Goal: Information Seeking & Learning: Learn about a topic

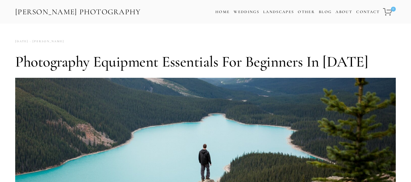
click at [280, 108] on img at bounding box center [205, 154] width 380 height 153
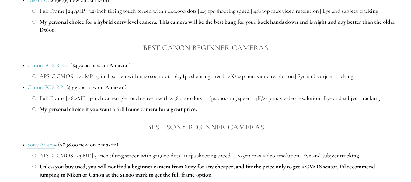
scroll to position [531, 0]
drag, startPoint x: 68, startPoint y: 68, endPoint x: 26, endPoint y: 69, distance: 42.9
click at [27, 69] on p "Canon EOS R100 - ($479.00 new on Amazon)" at bounding box center [211, 66] width 368 height 8
copy p "Canon EOS R100"
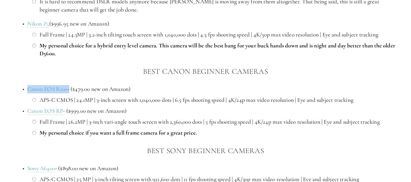
scroll to position [506, 0]
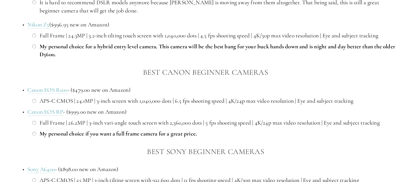
click at [268, 66] on div "Best Nikon Beginner Cameras Nikon D5600 ($596.95 new on Amazon) APS-C CMOS | 24…" at bounding box center [205, 80] width 380 height 247
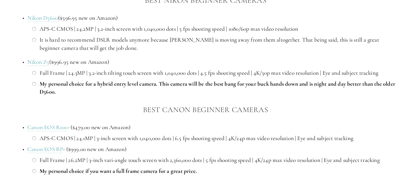
scroll to position [471, 0]
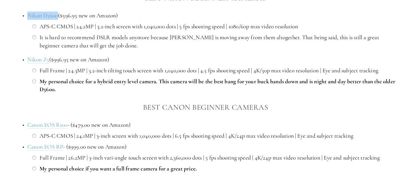
drag, startPoint x: 58, startPoint y: 17, endPoint x: 27, endPoint y: 12, distance: 31.3
click at [27, 12] on p "Nikon D5600 ($596.95 new on Amazon)" at bounding box center [211, 16] width 368 height 8
click at [170, 39] on p "It is hard to recommend DSLR models anymore because [PERSON_NAME] is moving awa…" at bounding box center [218, 41] width 356 height 16
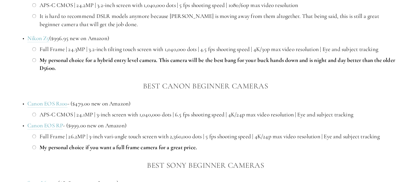
scroll to position [492, 0]
drag, startPoint x: 49, startPoint y: 39, endPoint x: 26, endPoint y: 42, distance: 23.9
click at [27, 42] on p "Nikon Z5 ($996.95 new on Amazon)" at bounding box center [211, 39] width 368 height 8
copy link "Nikon Z5"
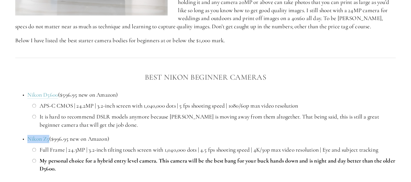
scroll to position [385, 0]
